Goal: Complete application form: Complete application form

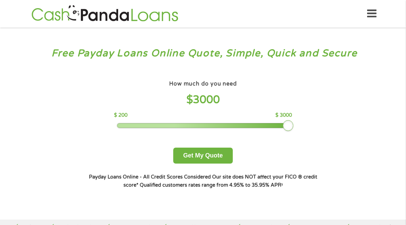
drag, startPoint x: 163, startPoint y: 129, endPoint x: 397, endPoint y: 146, distance: 234.7
click at [397, 146] on div "Free Payday Loans Online Quote, Simple, Quick and Secure How much do you need? …" at bounding box center [203, 123] width 406 height 192
click at [203, 156] on button "Get My Quote" at bounding box center [202, 155] width 59 height 16
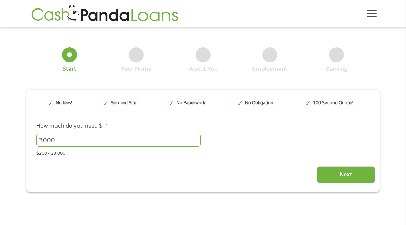
type input "Cj0KCQjwqqDFBhDhARIsAIHTlksftf_WbG0-EanYE3yaL9pVRTWyklWU9HGpusgAaUV3ebPCfeCWOBs…"
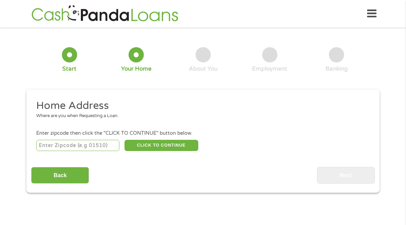
click at [66, 147] on input "number" at bounding box center [78, 146] width 84 height 12
type input "92345"
click at [160, 147] on button "CLICK TO CONTINUE" at bounding box center [162, 146] width 74 height 12
type input "92345"
type input "Hesperia"
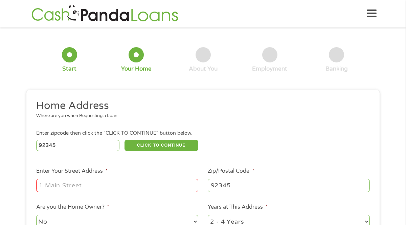
click at [124, 187] on input "Enter Your Street Address *" at bounding box center [117, 184] width 162 height 13
type input "[STREET_ADDRESS]"
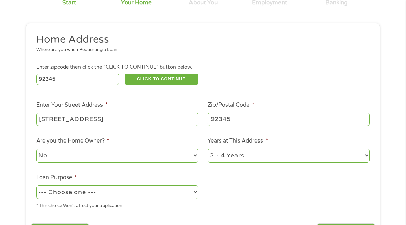
scroll to position [66, 0]
click at [215, 154] on select "1 Year or less 1 - 2 Years 2 - 4 Years Over 4 Years" at bounding box center [289, 155] width 162 height 14
select select "12months"
click at [208, 148] on select "1 Year or less 1 - 2 Years 2 - 4 Years Over 4 Years" at bounding box center [289, 155] width 162 height 14
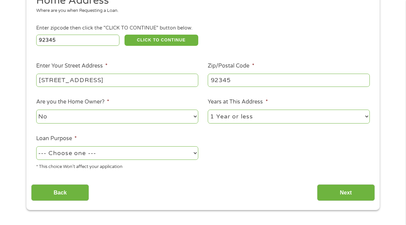
scroll to position [108, 0]
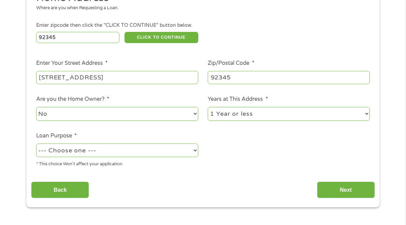
click at [117, 149] on select "--- Choose one --- Pay Bills Debt Consolidation Home Improvement Major Purchase…" at bounding box center [117, 150] width 162 height 14
select select "paybills"
click at [36, 143] on select "--- Choose one --- Pay Bills Debt Consolidation Home Improvement Major Purchase…" at bounding box center [117, 150] width 162 height 14
click at [335, 183] on input "Next" at bounding box center [346, 189] width 58 height 17
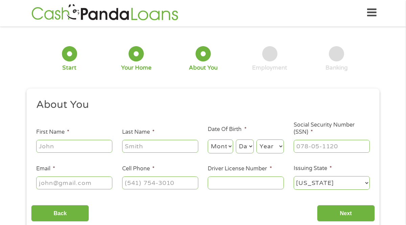
scroll to position [0, 0]
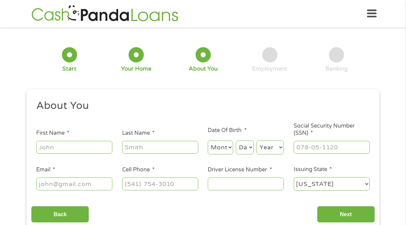
click at [61, 143] on input "First Name *" at bounding box center [74, 147] width 76 height 13
type input "Angalina"
type input "[PERSON_NAME]"
type input "[EMAIL_ADDRESS][DOMAIN_NAME]"
type input "[PHONE_NUMBER]"
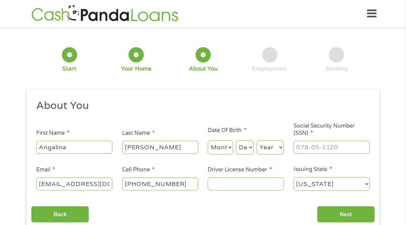
click at [226, 153] on select "Month 1 2 3 4 5 6 7 8 9 10 11 12" at bounding box center [220, 147] width 25 height 14
select select "3"
click at [208, 140] on select "Month 1 2 3 4 5 6 7 8 9 10 11 12" at bounding box center [220, 147] width 25 height 14
click at [249, 152] on select "Day 1 2 3 4 5 6 7 8 9 10 11 12 13 14 15 16 17 18 19 20 21 22 23 24 25 26 27 28 …" at bounding box center [245, 147] width 18 height 14
select select "15"
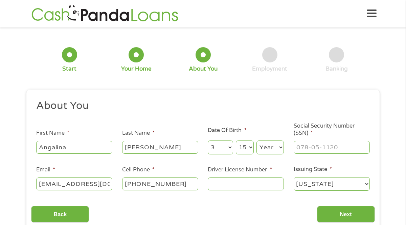
click at [236, 140] on select "Day 1 2 3 4 5 6 7 8 9 10 11 12 13 14 15 16 17 18 19 20 21 22 23 24 25 26 27 28 …" at bounding box center [245, 147] width 18 height 14
click at [270, 149] on select "Year [DATE] 2006 2005 2004 2003 2002 2001 2000 1999 1998 1997 1996 1995 1994 19…" at bounding box center [270, 147] width 27 height 14
select select "1993"
click at [257, 140] on select "Year [DATE] 2006 2005 2004 2003 2002 2001 2000 1999 1998 1997 1996 1995 1994 19…" at bounding box center [270, 147] width 27 height 14
click at [311, 152] on input "___-__-____" at bounding box center [332, 147] width 76 height 13
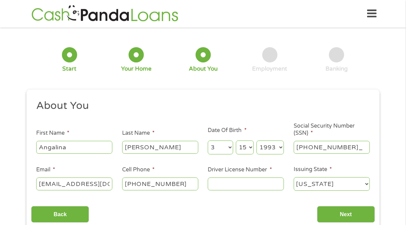
type input "605-64-4030"
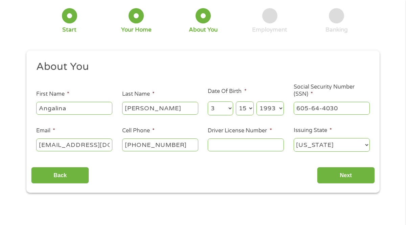
scroll to position [42, 0]
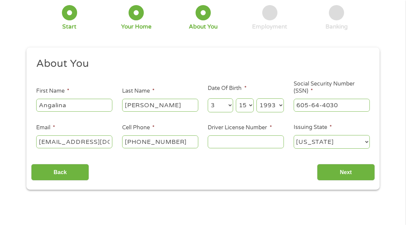
click at [275, 136] on input "Driver License Number *" at bounding box center [246, 141] width 76 height 13
click at [250, 140] on input "Driver License Number *" at bounding box center [246, 141] width 76 height 13
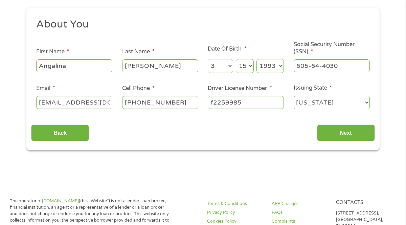
scroll to position [90, 0]
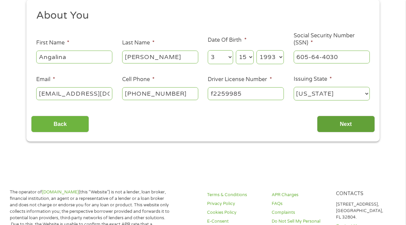
type input "f2259985"
click at [369, 124] on input "Next" at bounding box center [346, 123] width 58 height 17
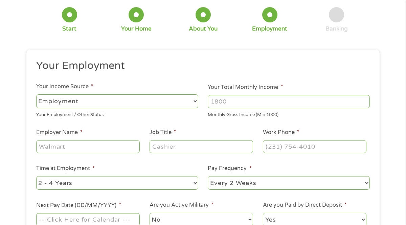
scroll to position [0, 0]
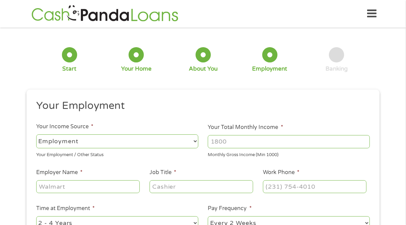
click at [197, 140] on select "--- Choose one --- Employment [DEMOGRAPHIC_DATA] Benefits" at bounding box center [117, 141] width 162 height 14
click at [240, 138] on input "Your Total Monthly Income *" at bounding box center [289, 141] width 162 height 13
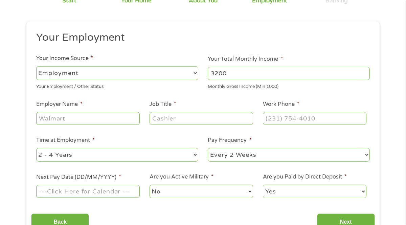
scroll to position [80, 0]
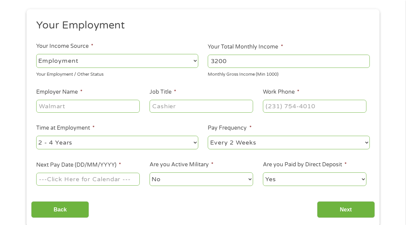
type input "3200"
click at [83, 107] on input "Employer Name *" at bounding box center [88, 106] width 104 height 13
type input "casa colina"
type input "residentail"
type input "residential aide"
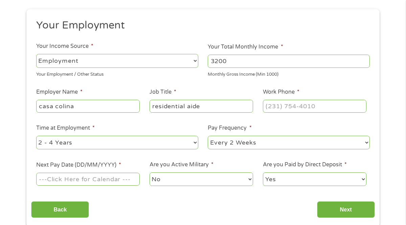
type input "(___) ___-____"
click at [278, 109] on input "(___) ___-____" at bounding box center [315, 106] width 104 height 13
click at [297, 57] on input "3200" at bounding box center [289, 61] width 162 height 13
type input "3200"
click at [321, 105] on input "(___) ___-____" at bounding box center [315, 106] width 104 height 13
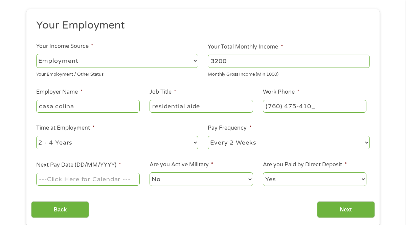
type input "[PHONE_NUMBER]"
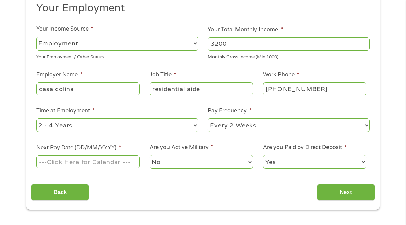
scroll to position [111, 0]
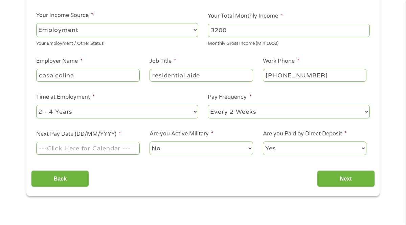
click at [180, 110] on select "--- Choose one --- 1 Year or less 1 - 2 Years 2 - 4 Years Over 4 Years" at bounding box center [117, 112] width 162 height 14
select select "60months"
click at [36, 105] on select "--- Choose one --- 1 Year or less 1 - 2 Years 2 - 4 Years Over 4 Years" at bounding box center [117, 112] width 162 height 14
click at [97, 150] on input "Next Pay Date (DD/MM/YYYY) *" at bounding box center [88, 148] width 104 height 13
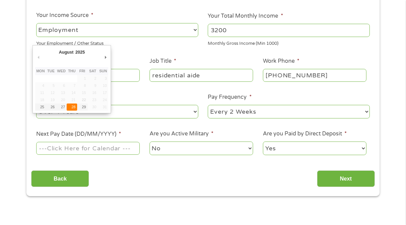
type input "[DATE]"
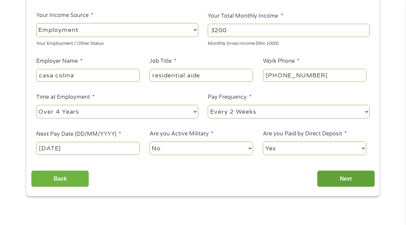
click at [322, 173] on input "Next" at bounding box center [346, 178] width 58 height 17
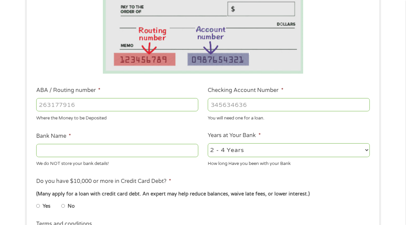
scroll to position [143, 0]
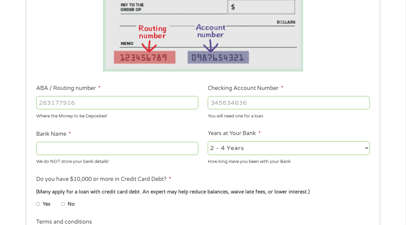
click at [124, 106] on input "ABA / Routing number *" at bounding box center [117, 102] width 162 height 13
type input "122235821"
type input "US BANK NA"
type input "122235821"
click at [250, 104] on input "Checking Account Number *" at bounding box center [289, 102] width 162 height 13
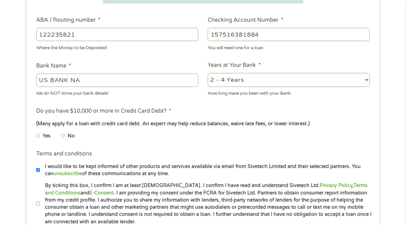
scroll to position [212, 0]
type input "157516381884"
click at [279, 70] on li "Years at Your Bank * 2 - 4 Years 6 - 12 Months 1 - 2 Years Over 4 Years How lon…" at bounding box center [289, 79] width 172 height 36
click at [279, 78] on select "2 - 4 Years 6 - 12 Months 1 - 2 Years Over 4 Years" at bounding box center [289, 79] width 162 height 14
select select "60months"
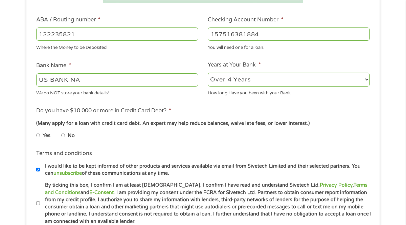
click at [208, 72] on select "2 - 4 Years 6 - 12 Months 1 - 2 Years Over 4 Years" at bounding box center [289, 79] width 162 height 14
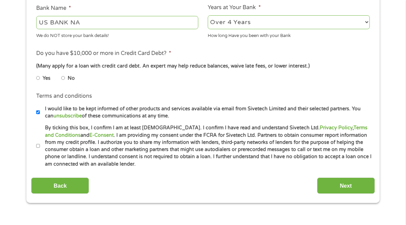
scroll to position [269, 0]
click at [65, 79] on li "No" at bounding box center [73, 77] width 24 height 13
click at [64, 78] on input "No" at bounding box center [63, 77] width 4 height 11
radio input "true"
click at [38, 146] on input "By ticking this box, I confirm I am at least [DEMOGRAPHIC_DATA]. I confirm I ha…" at bounding box center [38, 145] width 4 height 11
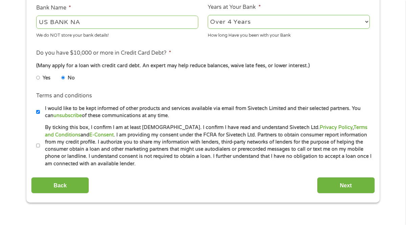
checkbox input "true"
click at [356, 191] on input "Next" at bounding box center [346, 185] width 58 height 17
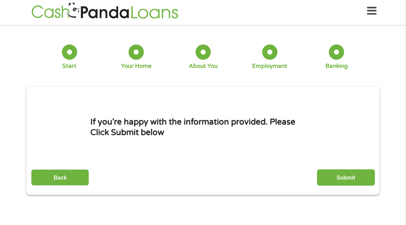
scroll to position [0, 0]
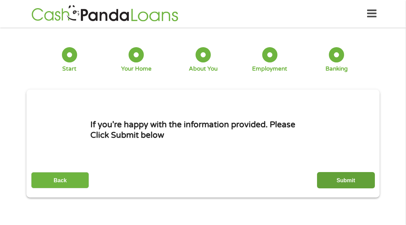
click at [351, 177] on input "Submit" at bounding box center [346, 180] width 58 height 17
